Goal: Task Accomplishment & Management: Manage account settings

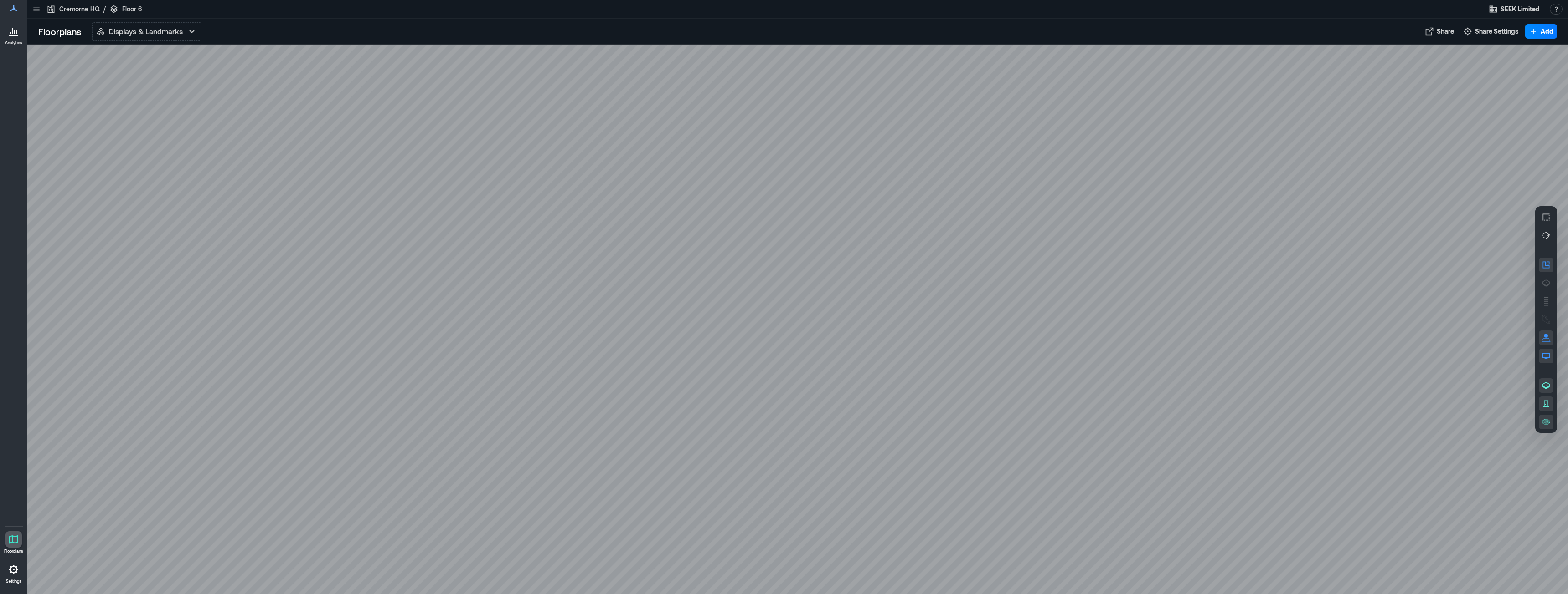
click at [13, 12] on icon at bounding box center [14, 9] width 11 height 11
click at [12, 34] on icon at bounding box center [12, 31] width 1 height 6
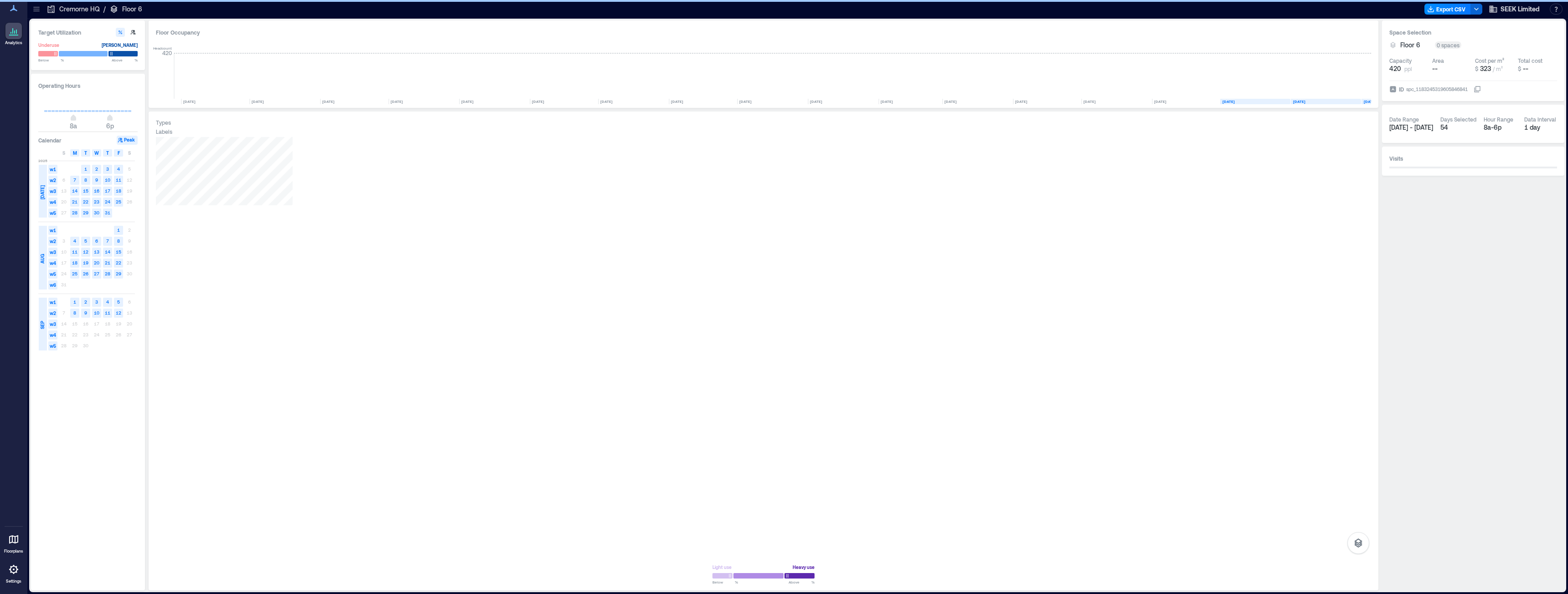
scroll to position [0, 819]
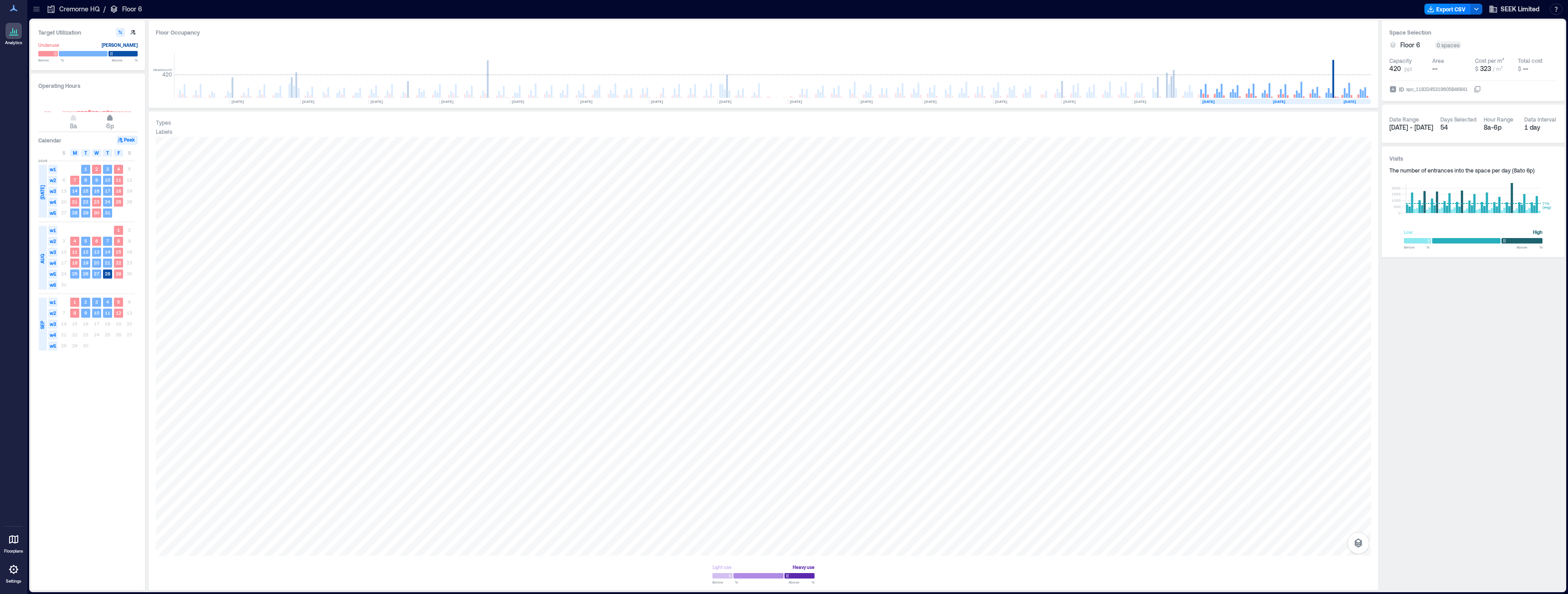
click at [109, 118] on span "6p" at bounding box center [110, 119] width 6 height 4
click at [106, 278] on rect at bounding box center [108, 275] width 9 height 9
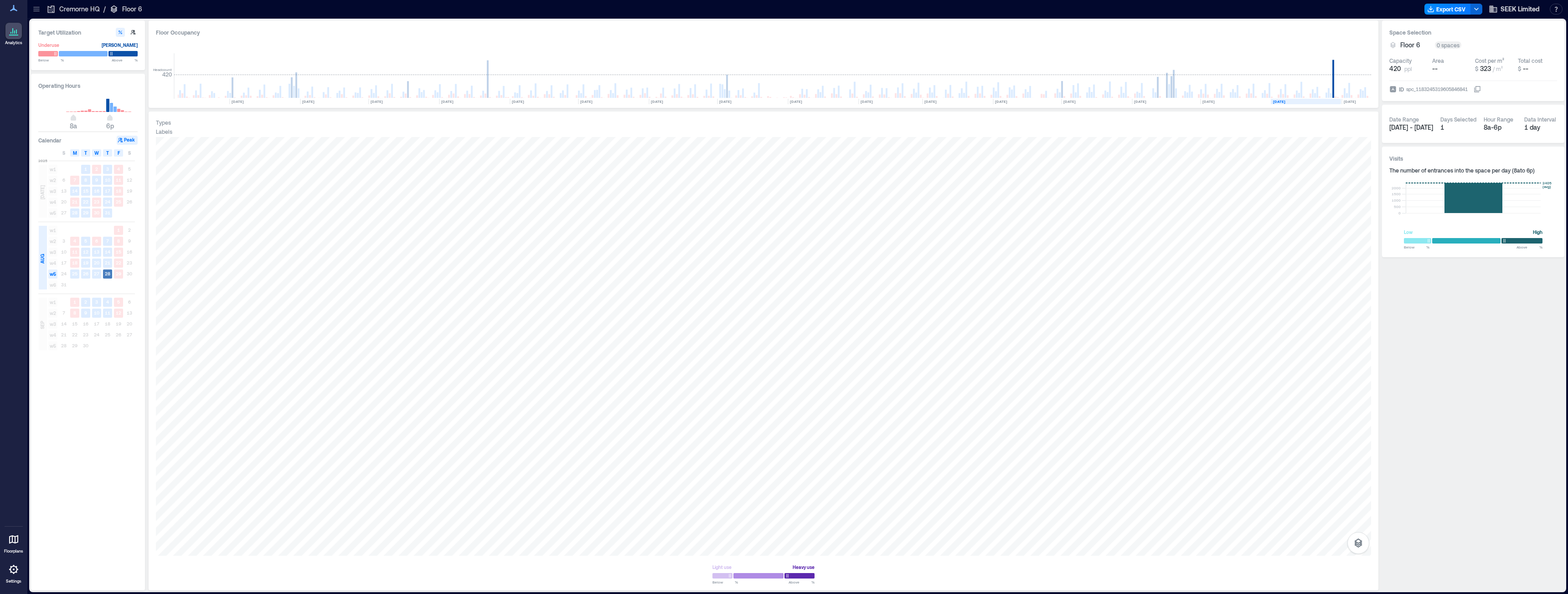
click at [106, 274] on text "28" at bounding box center [108, 274] width 6 height 6
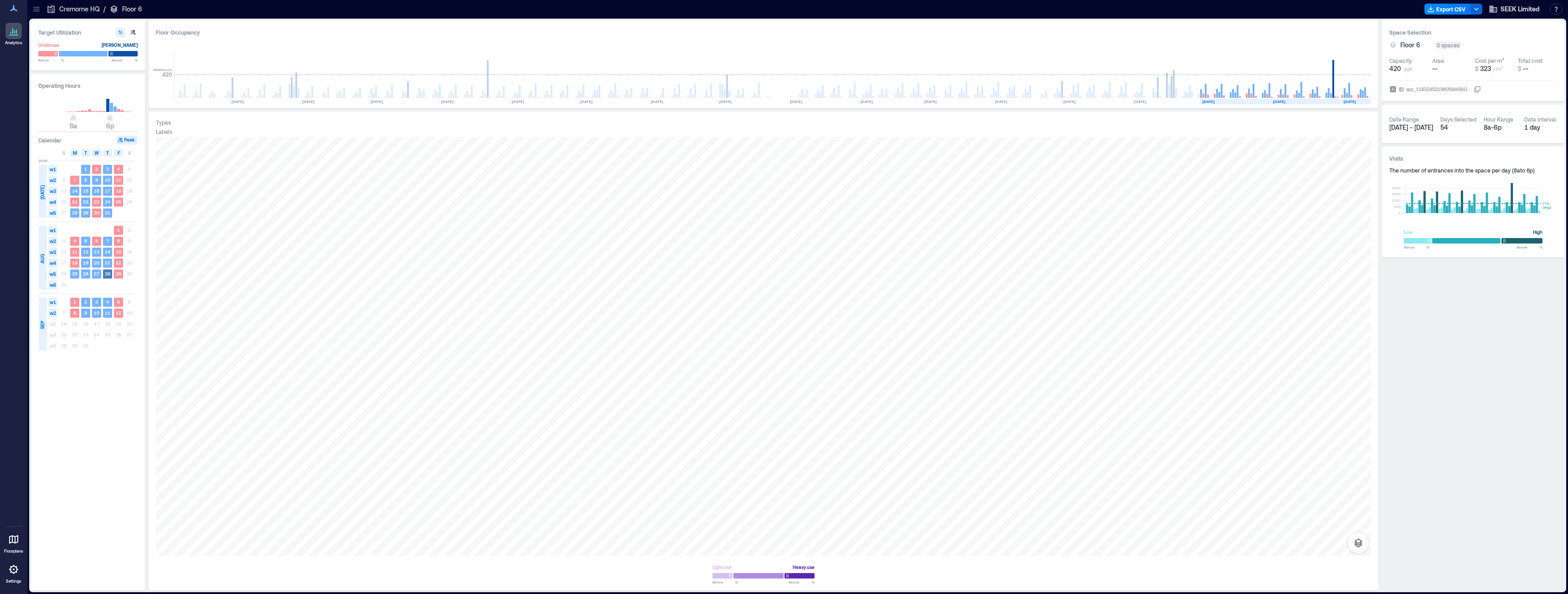
click at [106, 274] on text "28" at bounding box center [108, 274] width 6 height 6
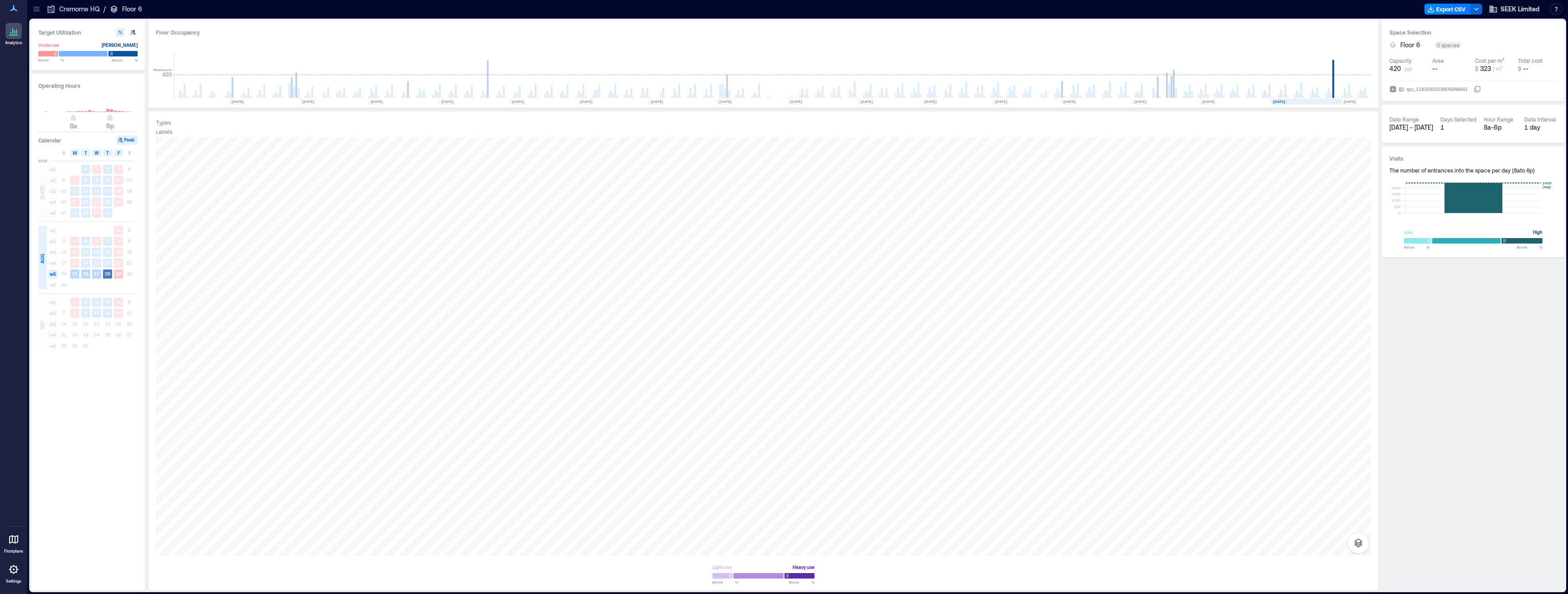
click at [52, 274] on span "w5" at bounding box center [53, 275] width 9 height 9
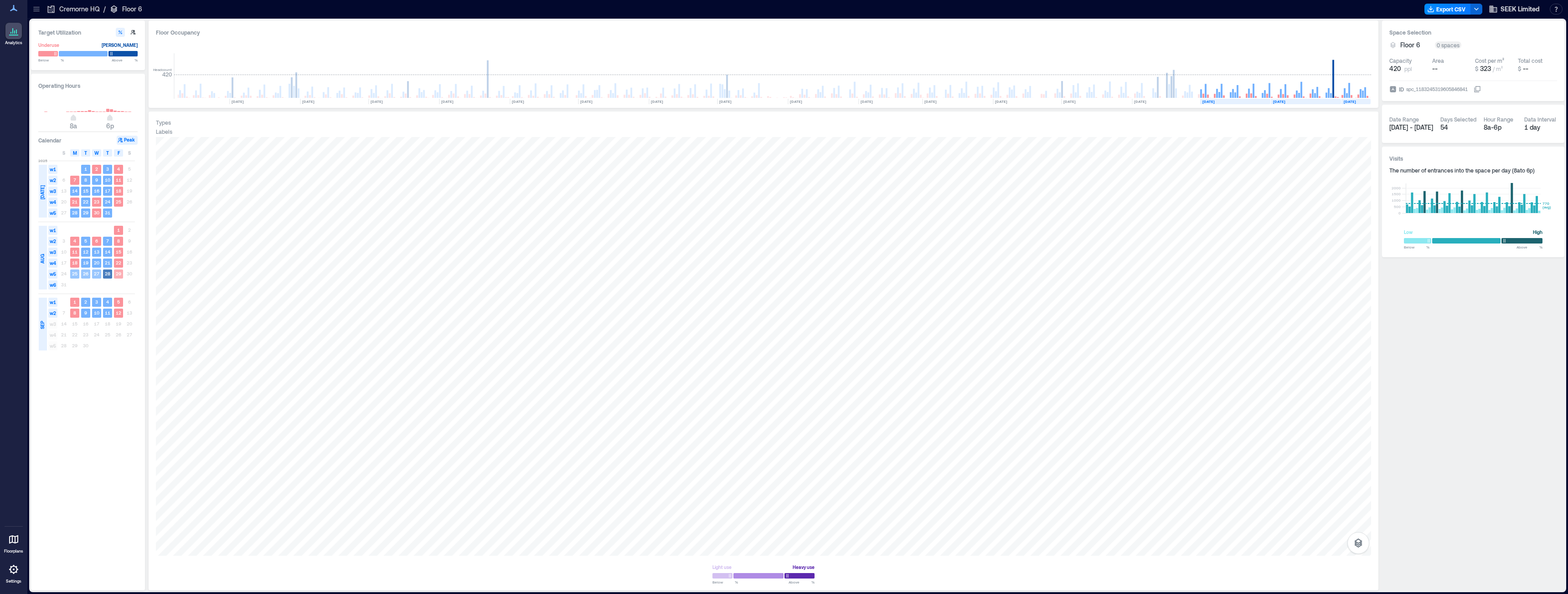
click at [52, 274] on span "w5" at bounding box center [53, 275] width 9 height 9
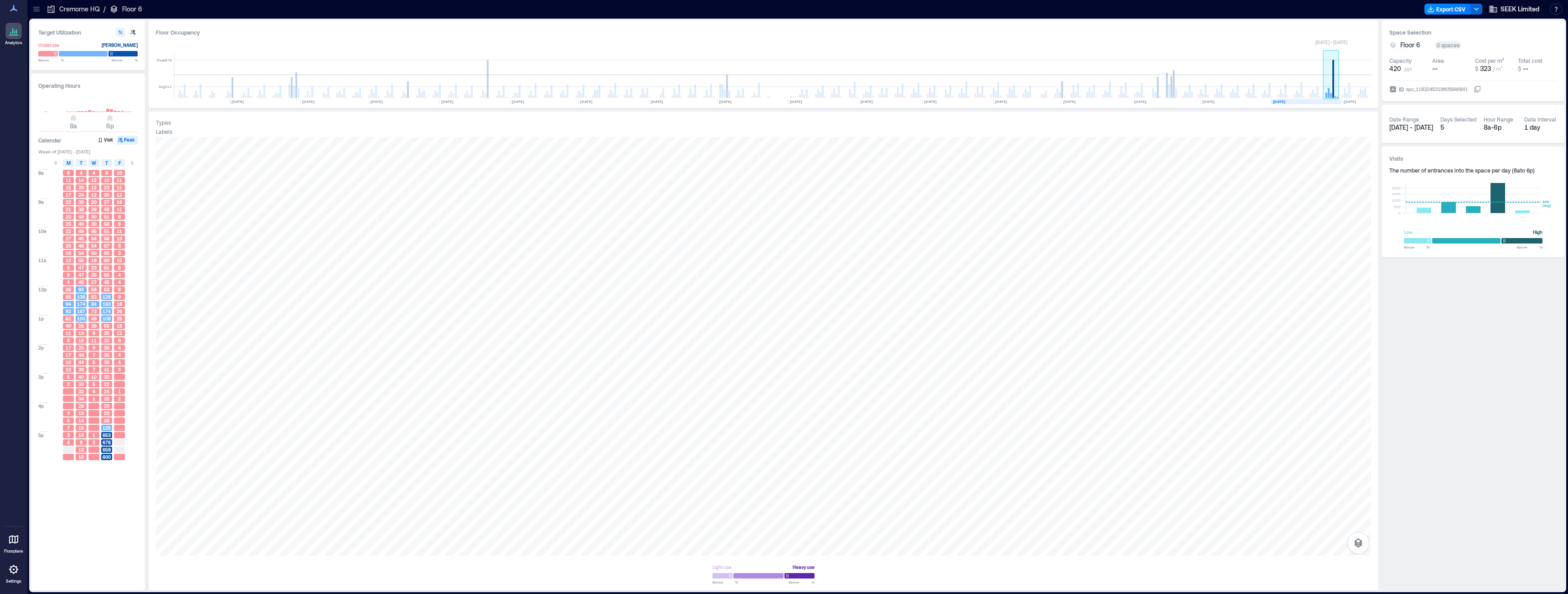
click at [1331, 88] on rect at bounding box center [1331, 76] width 16 height 45
drag, startPoint x: 109, startPoint y: 118, endPoint x: 116, endPoint y: 118, distance: 7.0
click at [116, 118] on span "8p" at bounding box center [118, 119] width 6 height 4
drag, startPoint x: 118, startPoint y: 118, endPoint x: 124, endPoint y: 119, distance: 6.1
click at [124, 119] on span "10p" at bounding box center [124, 119] width 6 height 4
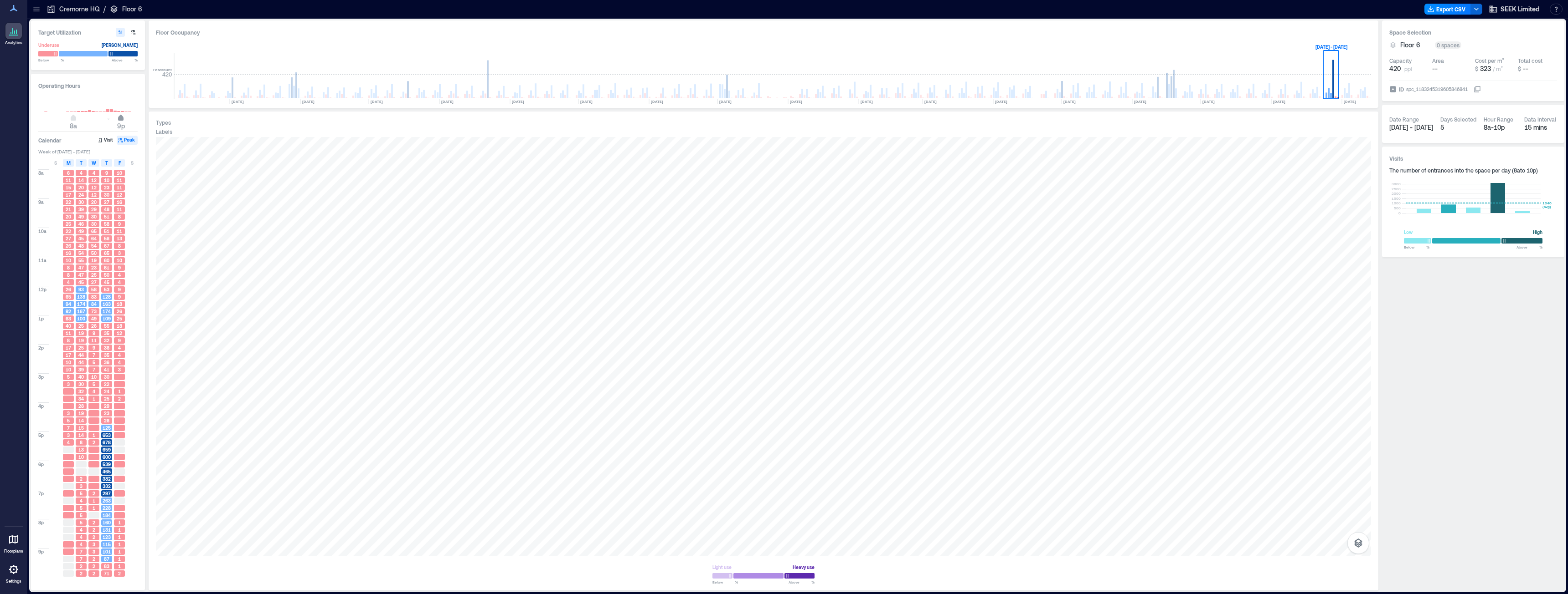
type input "**"
drag, startPoint x: 124, startPoint y: 119, endPoint x: 118, endPoint y: 119, distance: 6.0
click at [118, 119] on span "8p" at bounding box center [118, 119] width 6 height 4
click at [15, 578] on link "Settings" at bounding box center [13, 573] width 22 height 28
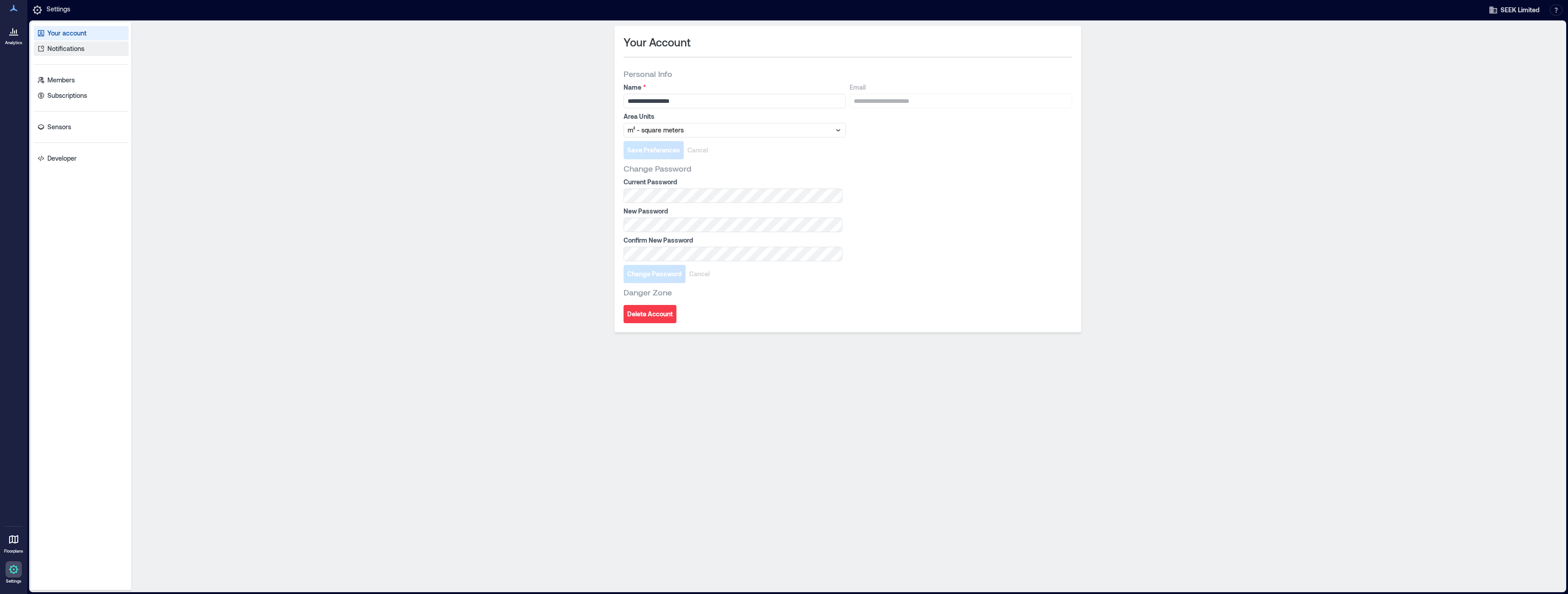
click at [72, 51] on p "Notifications" at bounding box center [65, 49] width 37 height 9
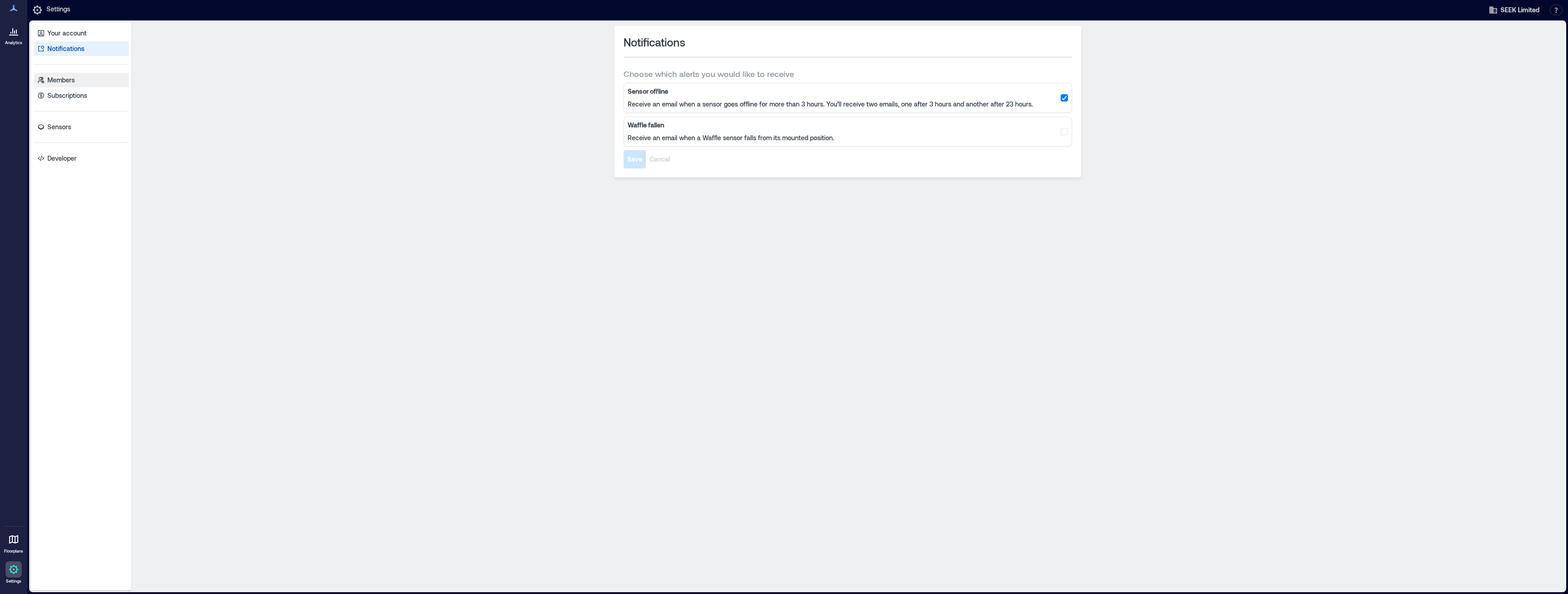
click at [75, 82] on p "Members" at bounding box center [61, 81] width 27 height 9
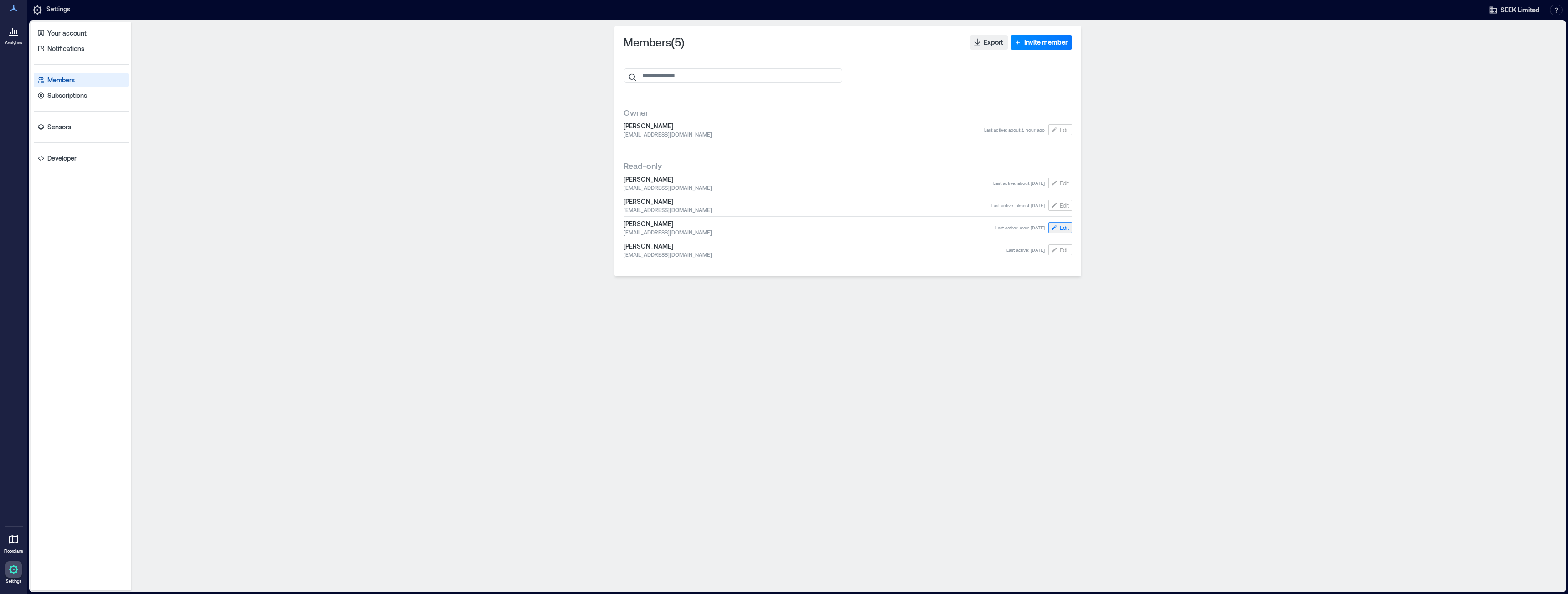
click at [1056, 227] on icon "button" at bounding box center [1054, 228] width 8 height 8
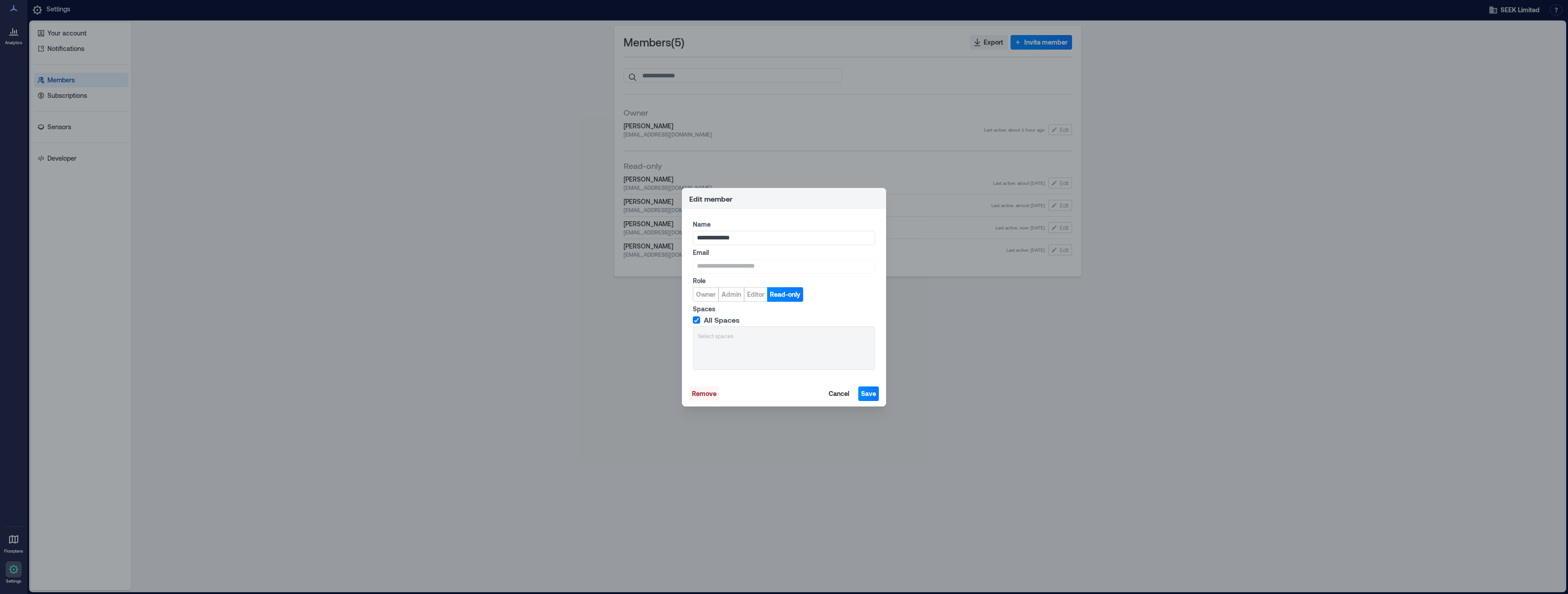
click at [701, 392] on span "Remove" at bounding box center [704, 394] width 25 height 9
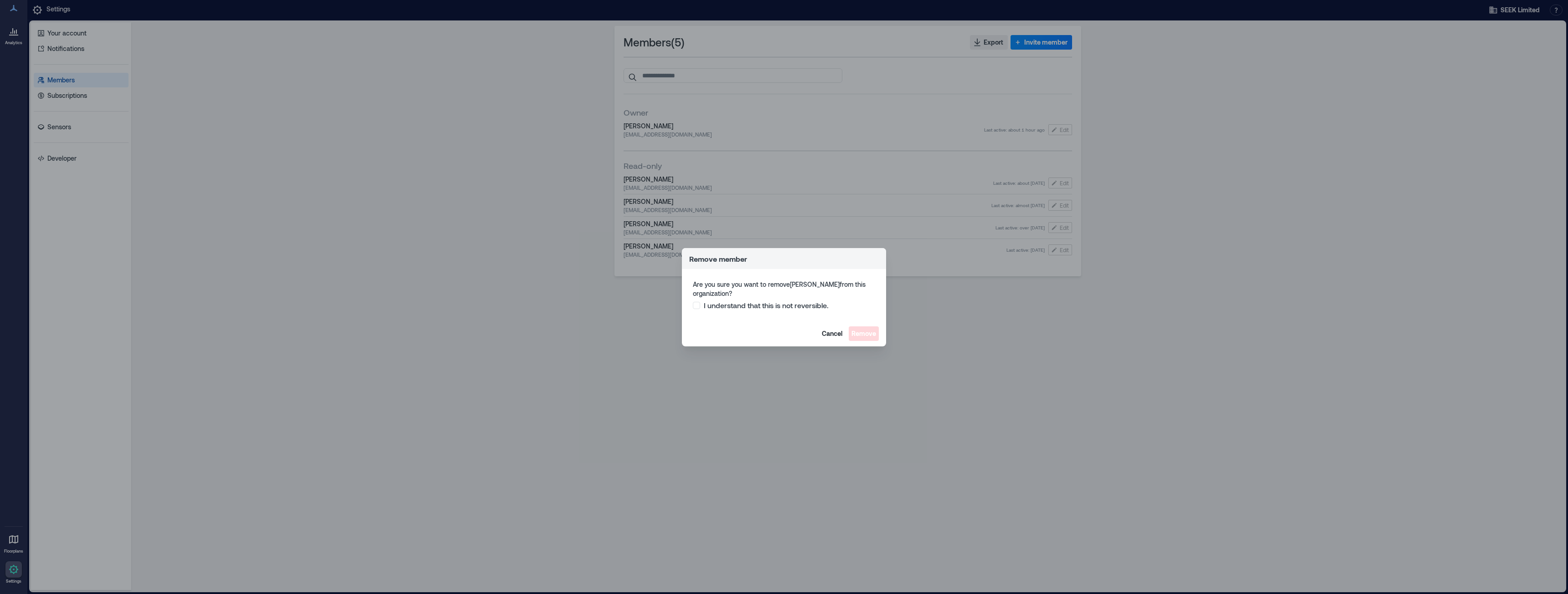
click at [785, 308] on span "I understand that this is not reversible." at bounding box center [766, 306] width 125 height 9
click at [866, 336] on span "Remove" at bounding box center [864, 334] width 25 height 9
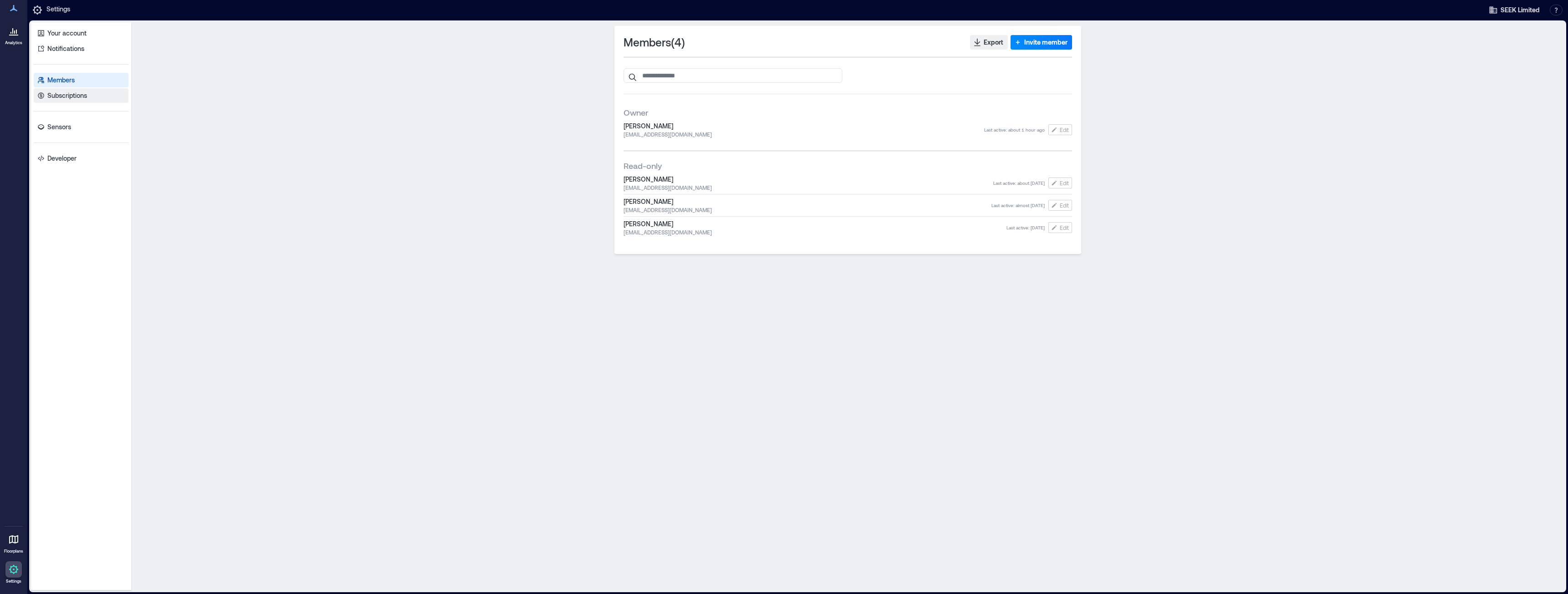
click at [89, 100] on link "Subscriptions" at bounding box center [82, 95] width 95 height 14
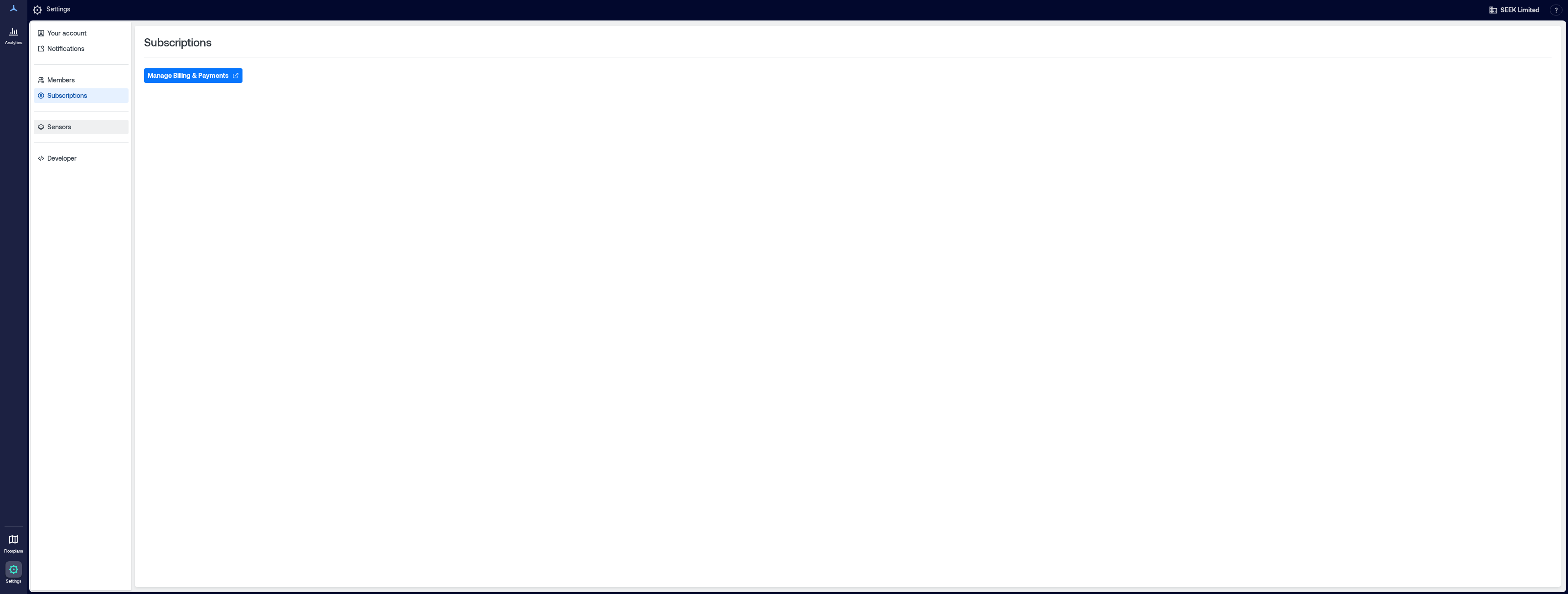
click at [70, 125] on p "Sensors" at bounding box center [59, 127] width 24 height 9
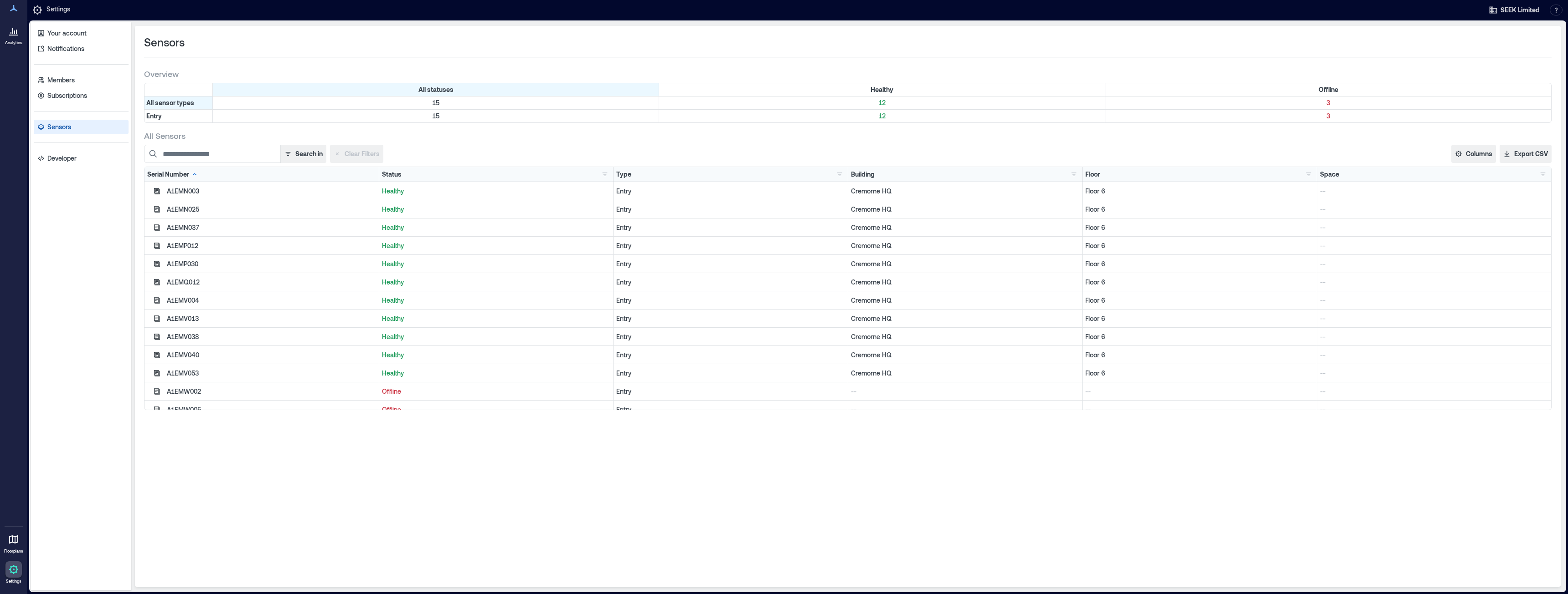
click at [18, 538] on icon at bounding box center [14, 539] width 9 height 9
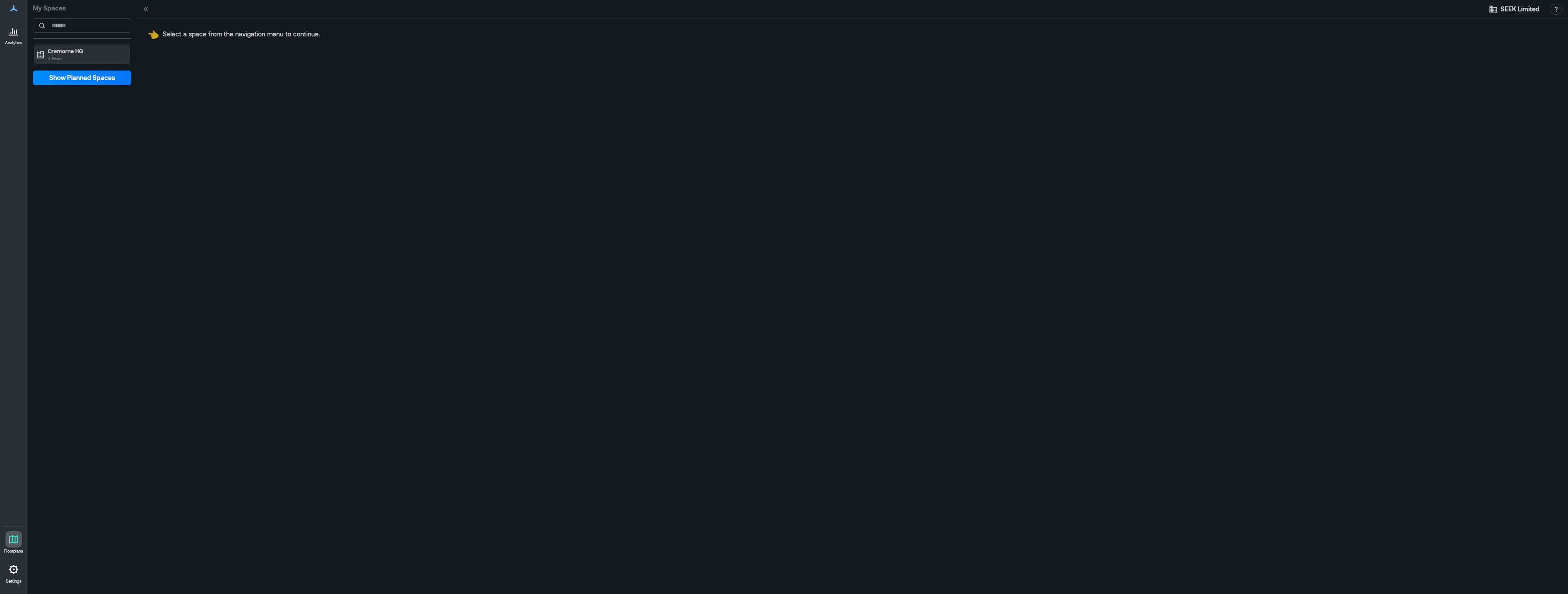
click at [80, 57] on p "1 Floor" at bounding box center [85, 59] width 77 height 8
click at [82, 71] on div "Floor 6" at bounding box center [80, 70] width 88 height 9
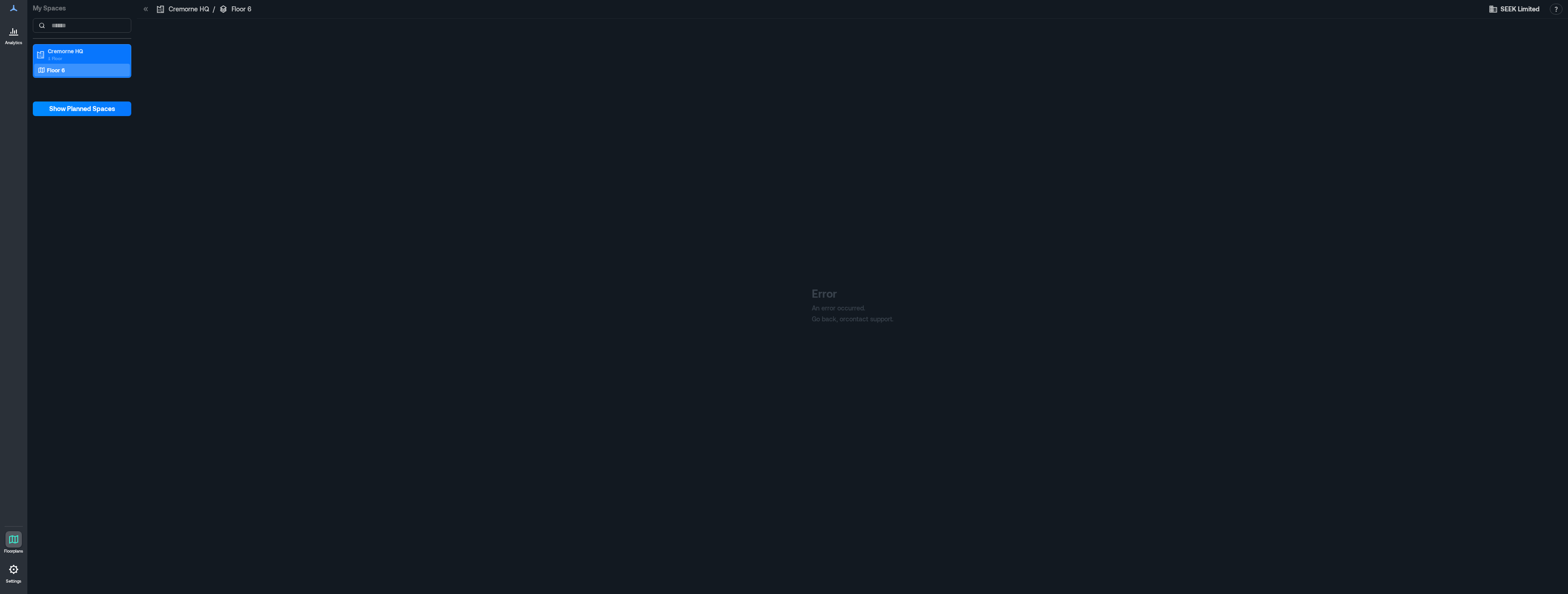
click at [16, 39] on div at bounding box center [13, 30] width 16 height 16
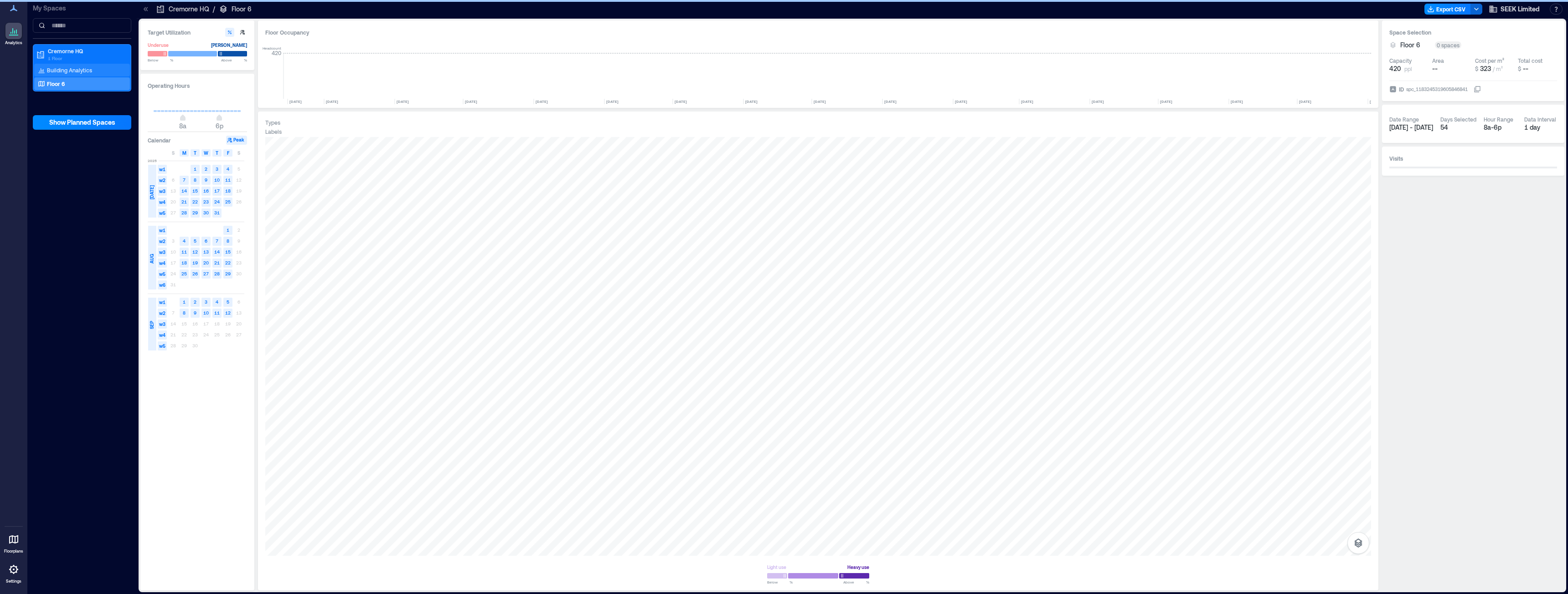
scroll to position [0, 928]
click at [1478, 9] on polyline "button" at bounding box center [1476, 9] width 4 height 2
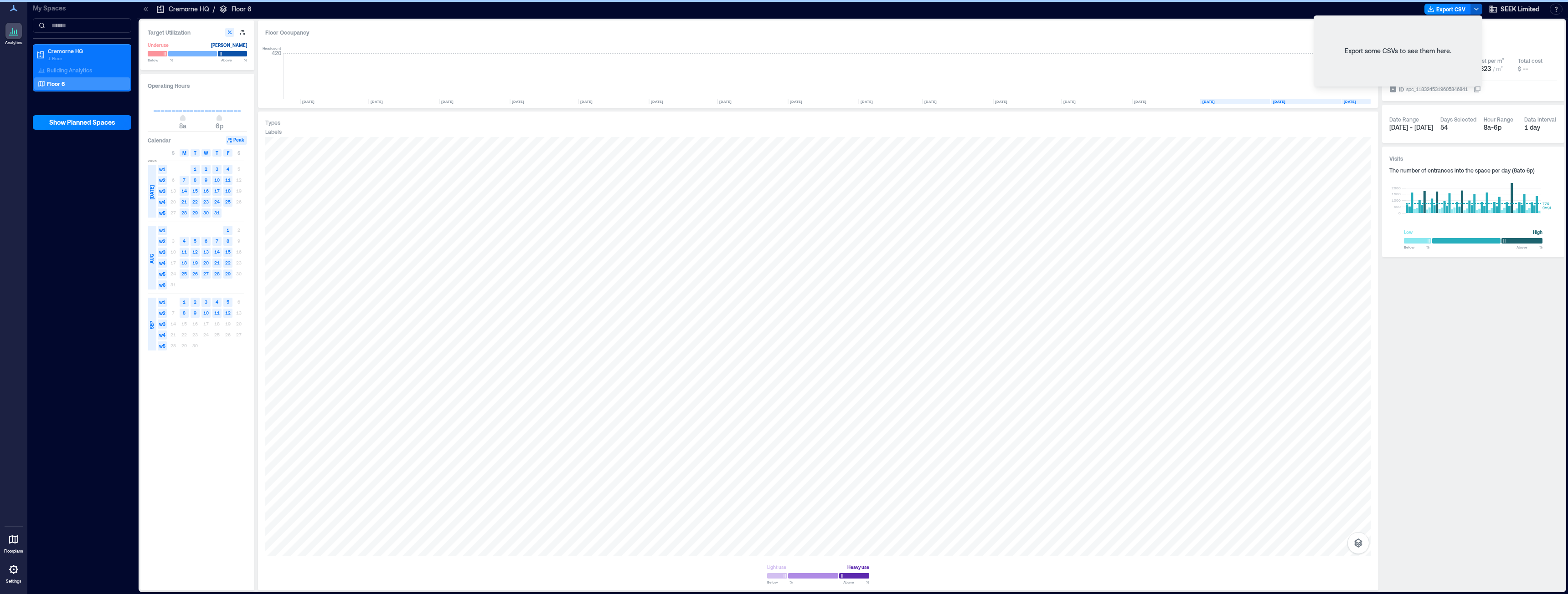
click at [1478, 9] on polyline "button" at bounding box center [1476, 9] width 4 height 2
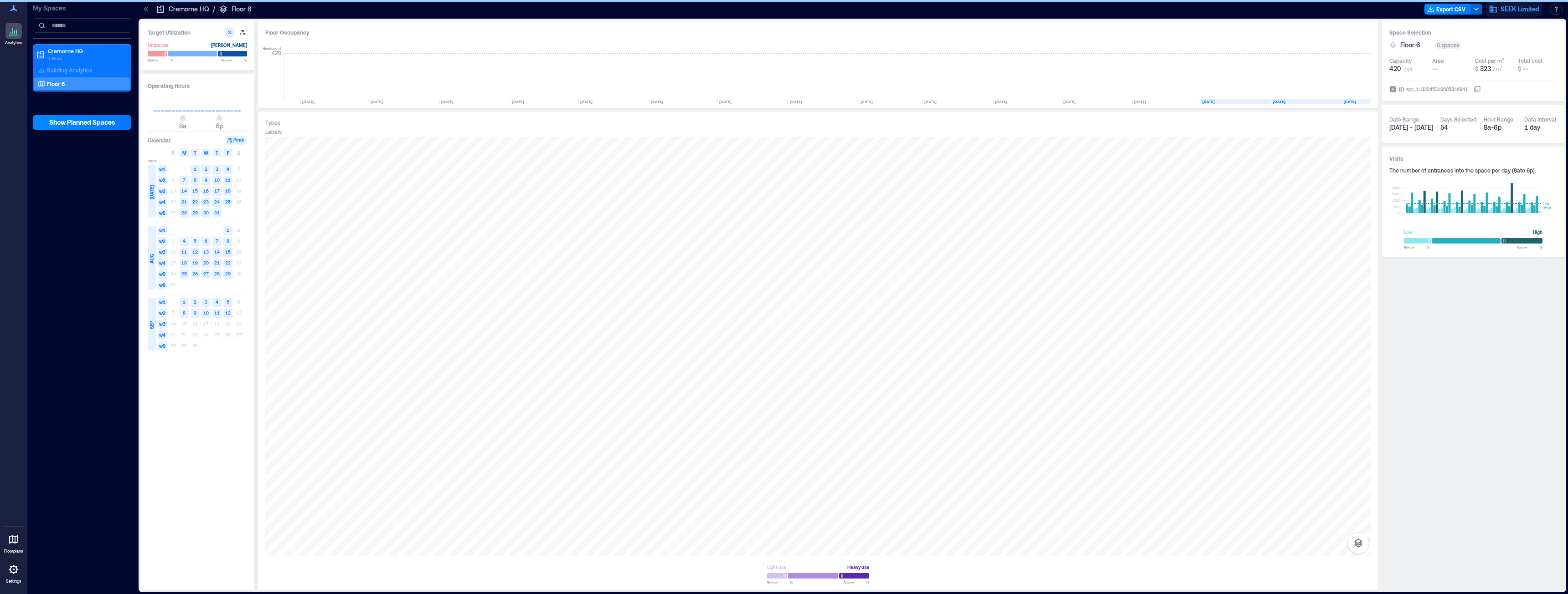
click at [1496, 9] on icon "button" at bounding box center [1493, 9] width 9 height 9
click at [1494, 328] on div "Space Selection Floor 6 0 spaces Capacity 420 ppl Area -- Cost per m² $ 323 / m…" at bounding box center [1473, 306] width 182 height 570
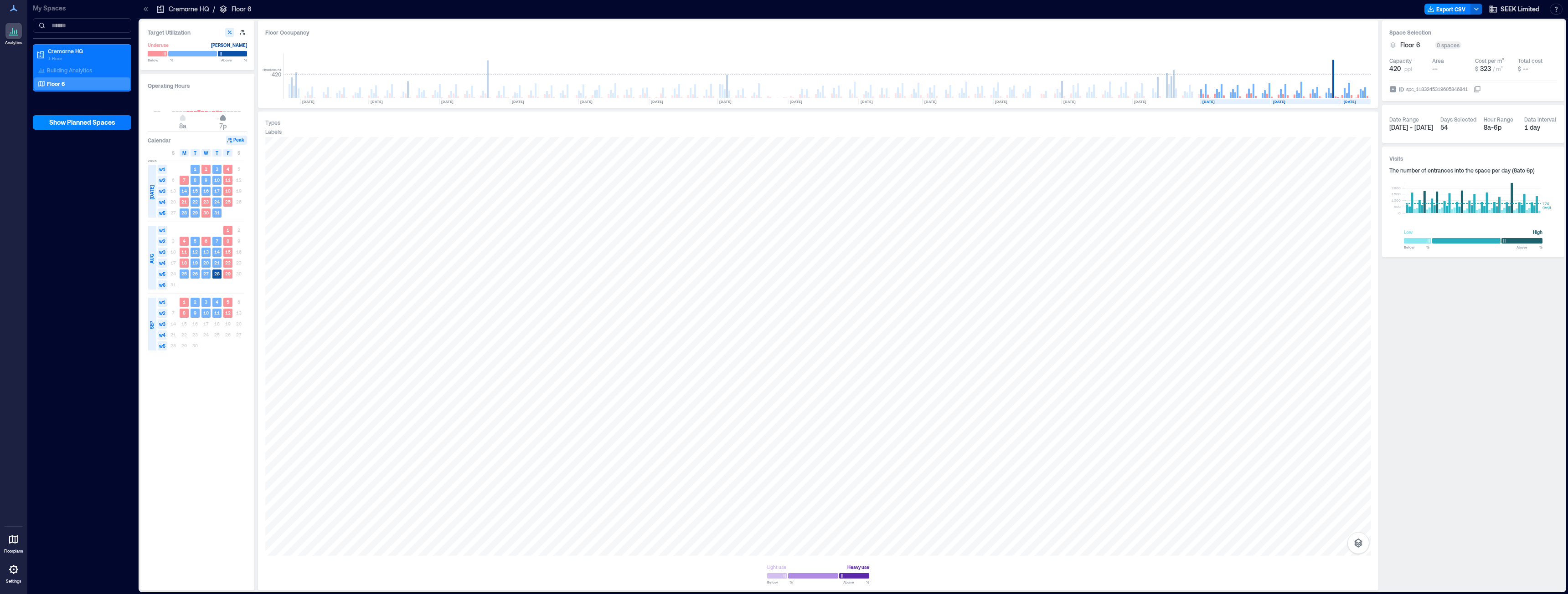
click at [224, 120] on span "7p" at bounding box center [223, 119] width 6 height 4
type input "**"
click at [226, 118] on span "8p" at bounding box center [227, 119] width 6 height 4
click at [109, 224] on div "My Spaces Cremorne HQ 1 Floor Building Analytics Floor 6 Show Planned Spaces" at bounding box center [82, 297] width 109 height 594
